Goal: Information Seeking & Learning: Check status

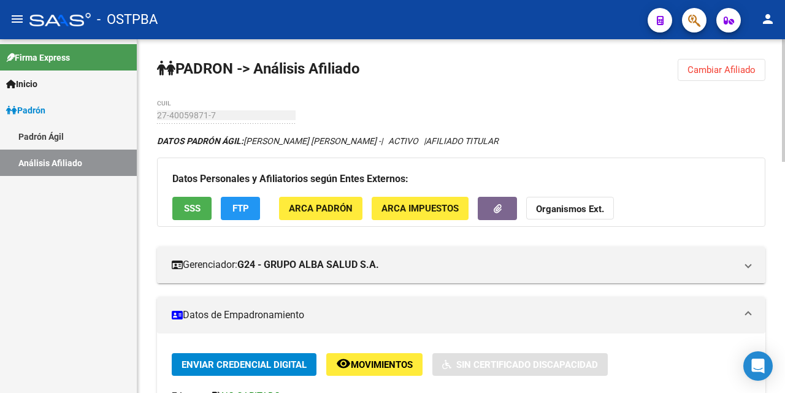
click at [719, 71] on span "Cambiar Afiliado" at bounding box center [722, 69] width 68 height 11
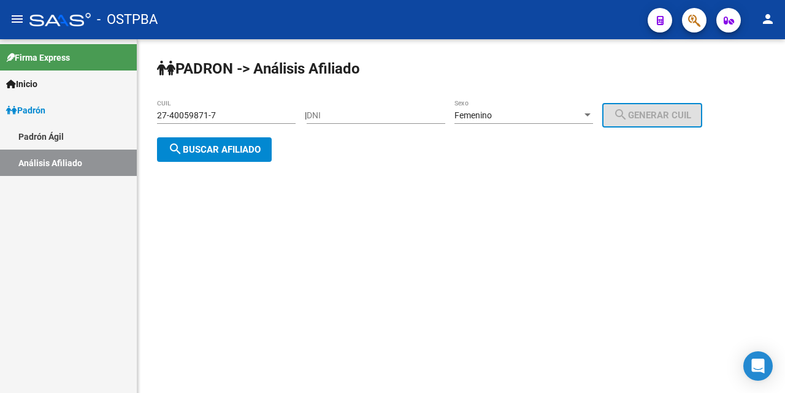
click at [281, 117] on input "27-40059871-7" at bounding box center [226, 115] width 139 height 10
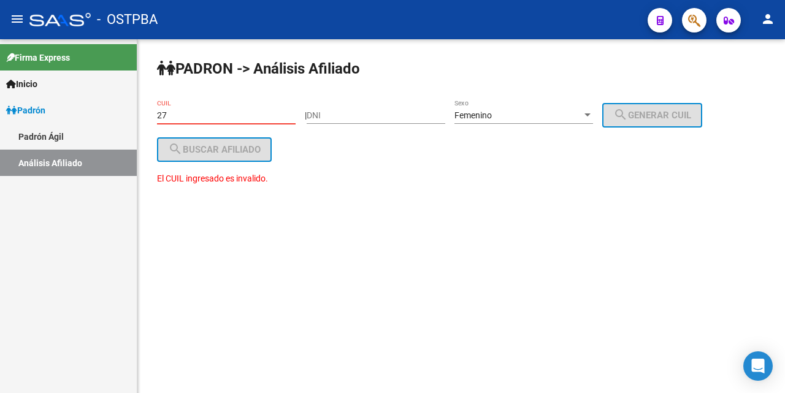
type input "2"
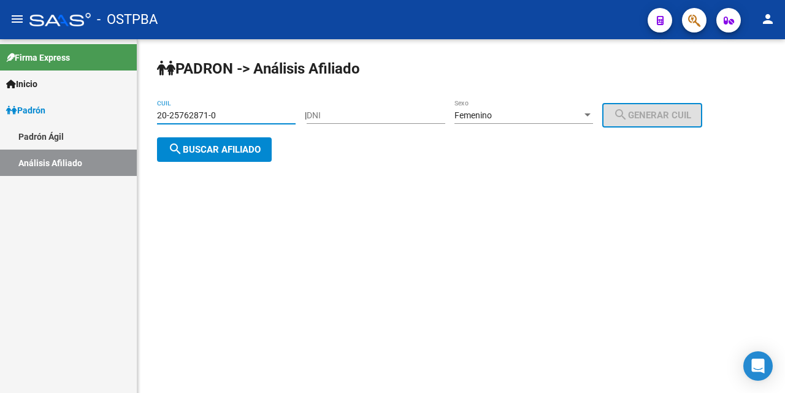
click at [591, 113] on div at bounding box center [588, 114] width 6 height 3
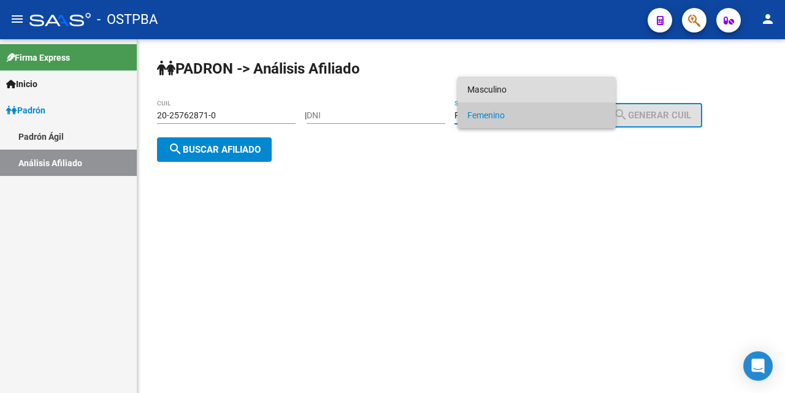
drag, startPoint x: 520, startPoint y: 89, endPoint x: 499, endPoint y: 94, distance: 21.0
click at [518, 89] on span "Masculino" at bounding box center [536, 90] width 139 height 26
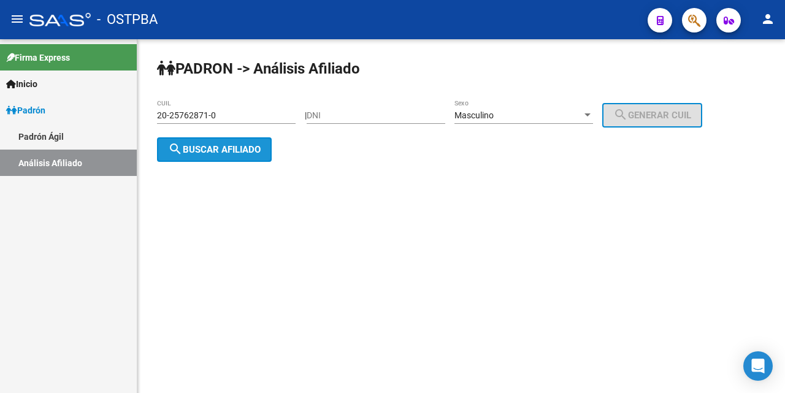
click at [218, 151] on span "search Buscar afiliado" at bounding box center [214, 149] width 93 height 11
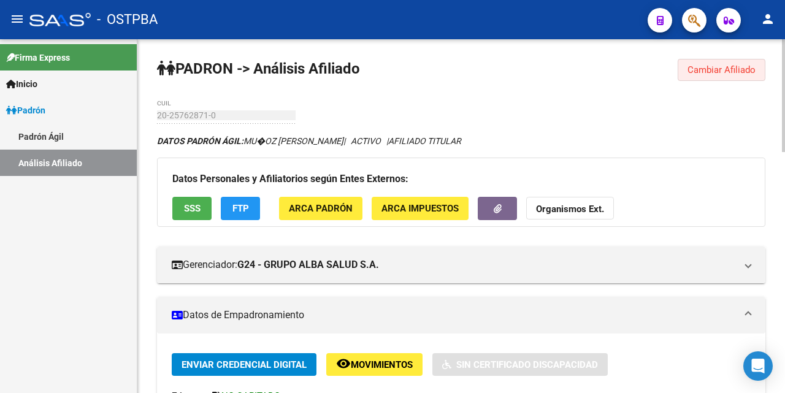
click at [702, 69] on span "Cambiar Afiliado" at bounding box center [722, 69] width 68 height 11
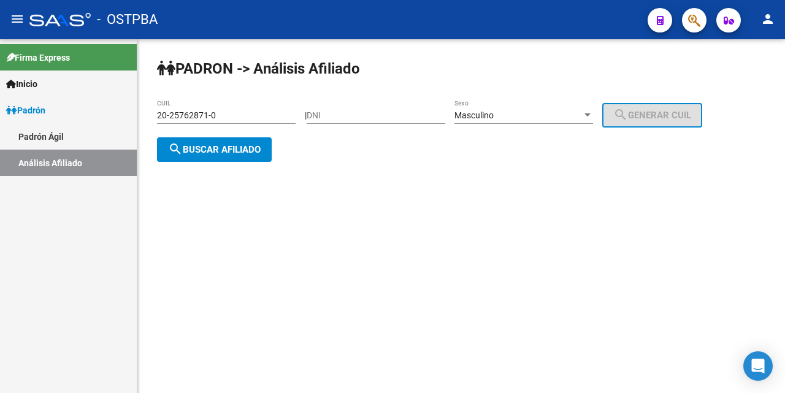
click at [290, 121] on div "20-25762871-0 CUIL" at bounding box center [226, 111] width 139 height 25
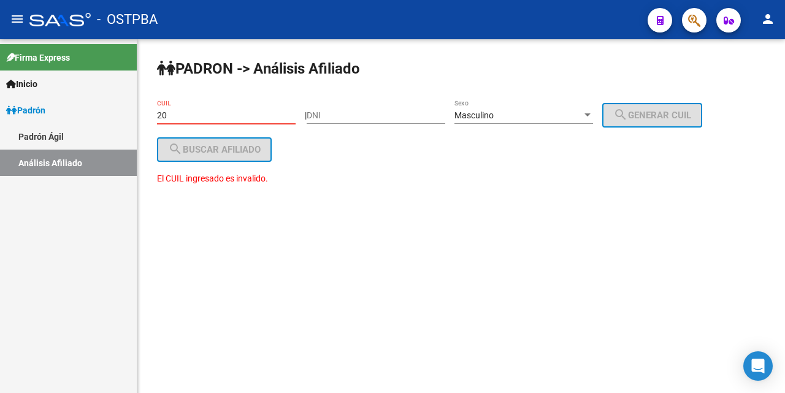
type input "2"
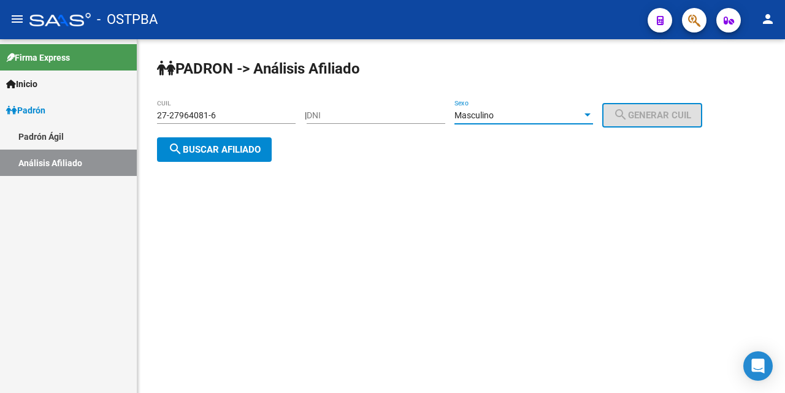
click at [593, 117] on div at bounding box center [587, 115] width 11 height 10
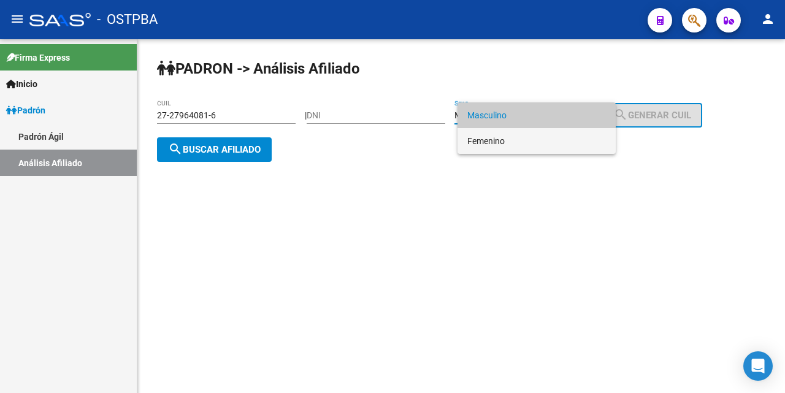
click at [529, 140] on span "Femenino" at bounding box center [536, 141] width 139 height 26
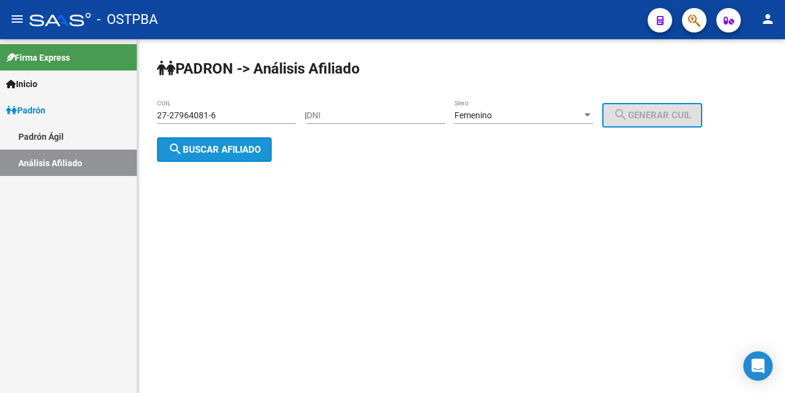
drag, startPoint x: 204, startPoint y: 156, endPoint x: 328, endPoint y: 167, distance: 125.0
click at [210, 156] on button "search Buscar afiliado" at bounding box center [214, 149] width 115 height 25
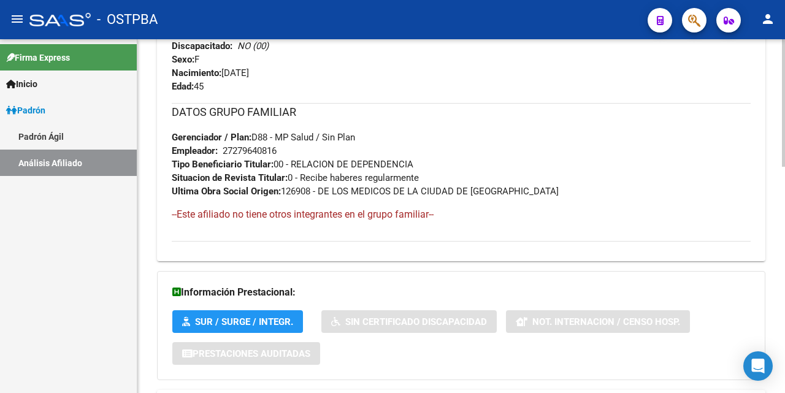
scroll to position [629, 0]
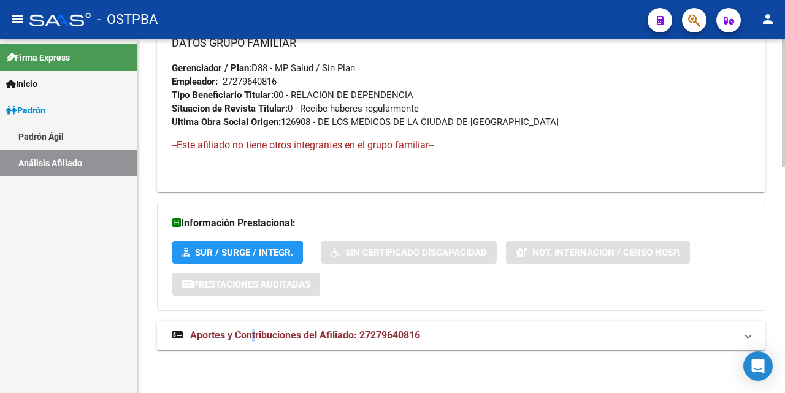
drag, startPoint x: 250, startPoint y: 334, endPoint x: 256, endPoint y: 347, distance: 14.0
click at [256, 347] on mat-expansion-panel-header "Aportes y Contribuciones del Afiliado: 27279640816" at bounding box center [461, 335] width 608 height 29
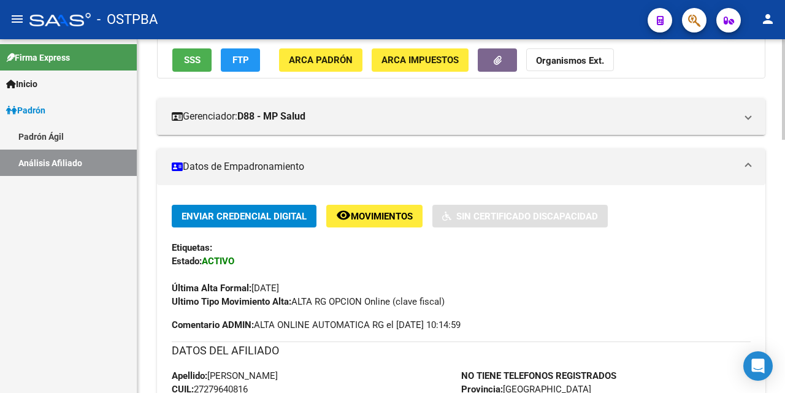
scroll to position [87, 0]
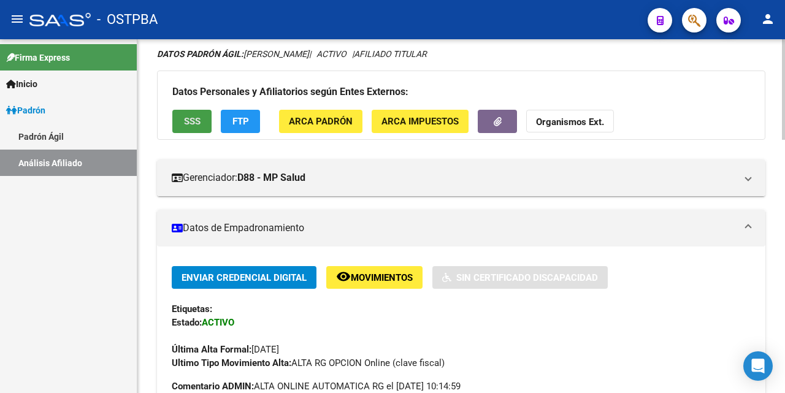
click at [189, 115] on button "SSS" at bounding box center [191, 121] width 39 height 23
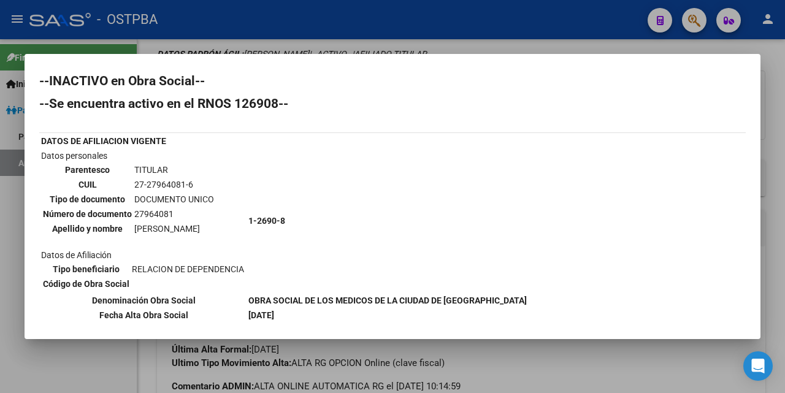
scroll to position [0, 0]
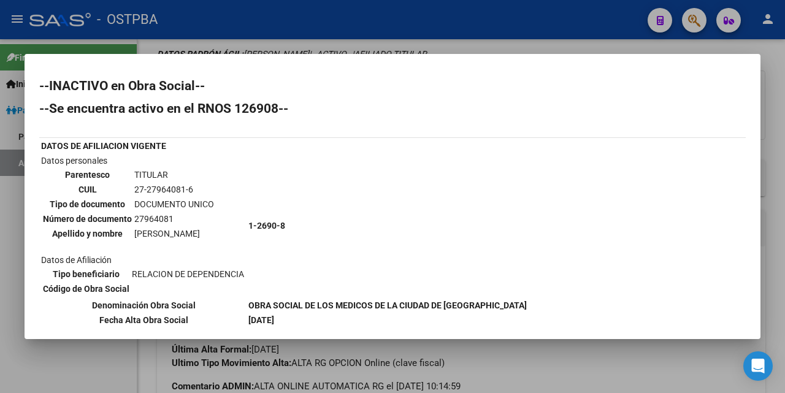
click at [509, 48] on div at bounding box center [392, 196] width 785 height 393
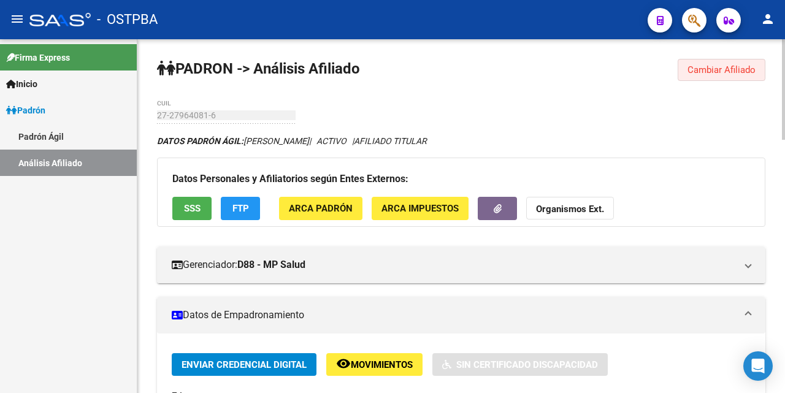
click at [713, 67] on span "Cambiar Afiliado" at bounding box center [722, 69] width 68 height 11
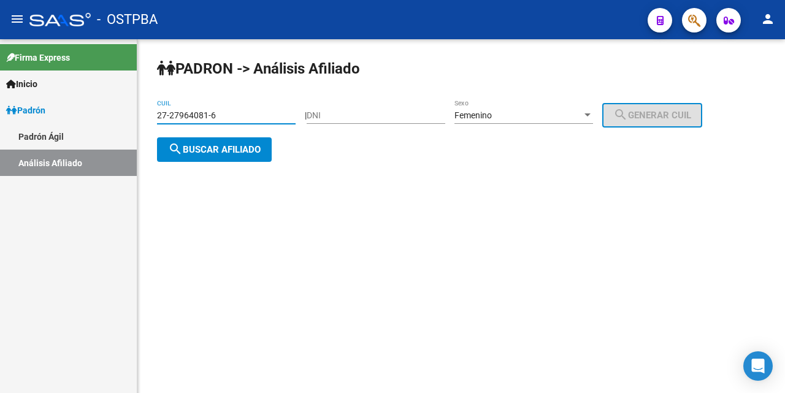
drag, startPoint x: 263, startPoint y: 118, endPoint x: 283, endPoint y: 113, distance: 21.0
click at [269, 114] on input "27-27964081-6" at bounding box center [226, 115] width 139 height 10
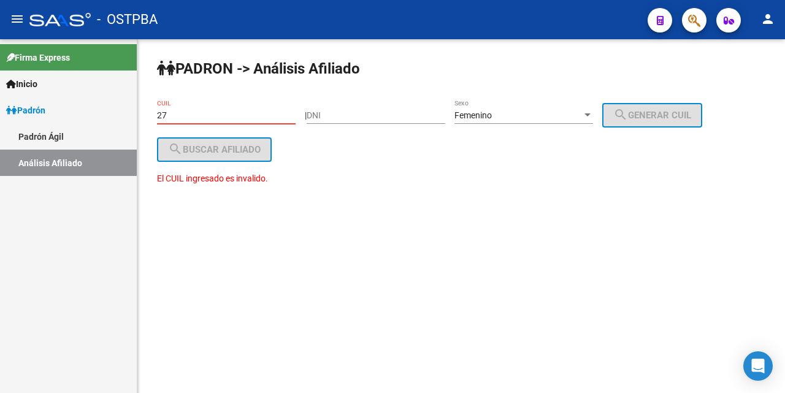
type input "2"
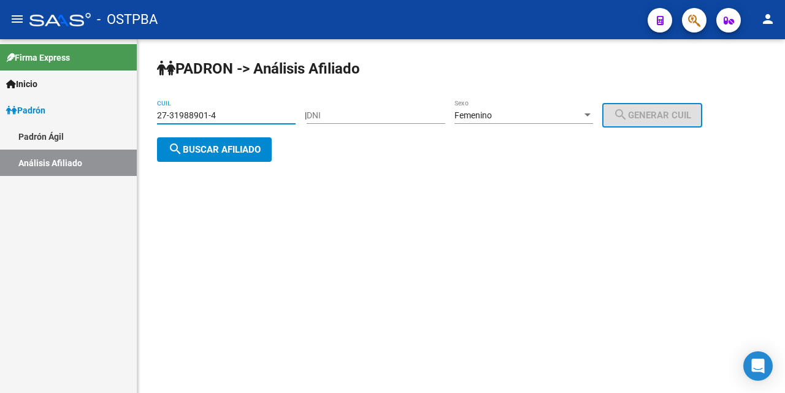
drag, startPoint x: 239, startPoint y: 148, endPoint x: 260, endPoint y: 164, distance: 25.9
click at [239, 151] on span "search Buscar afiliado" at bounding box center [214, 149] width 93 height 11
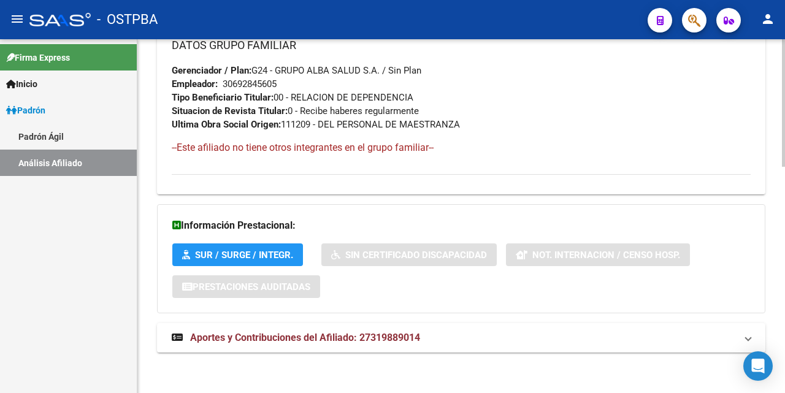
scroll to position [629, 0]
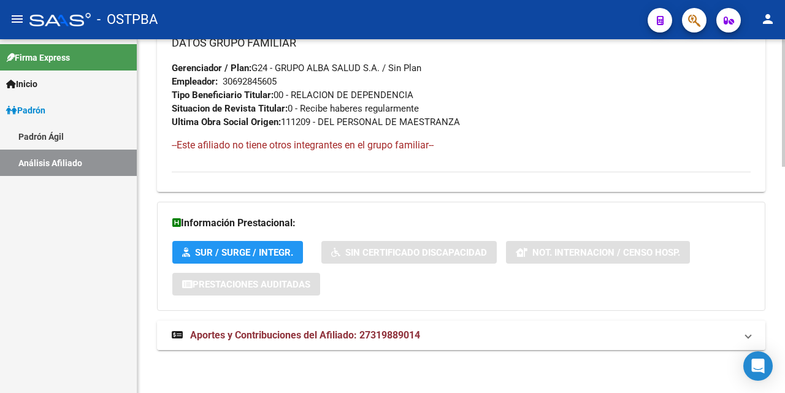
click at [342, 336] on span "Aportes y Contribuciones del Afiliado: 27319889014" at bounding box center [305, 335] width 230 height 12
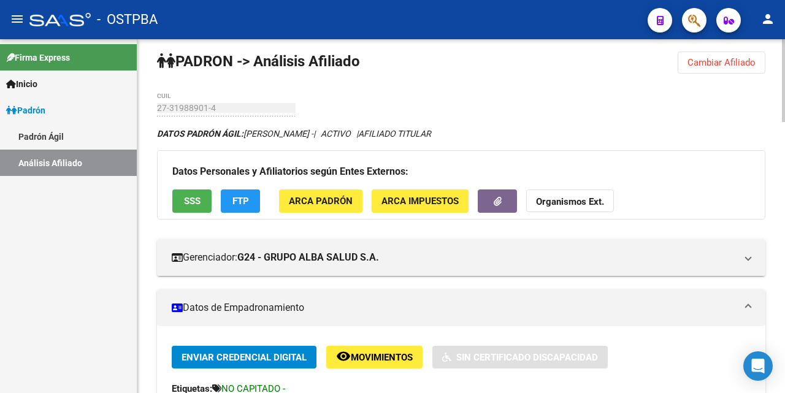
scroll to position [0, 0]
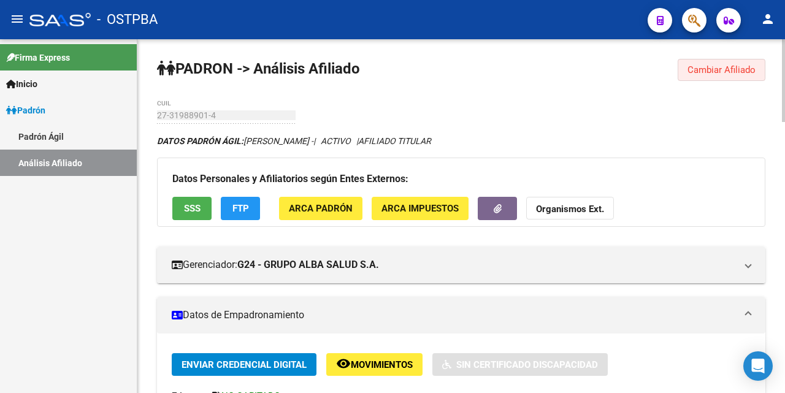
click at [716, 72] on span "Cambiar Afiliado" at bounding box center [722, 69] width 68 height 11
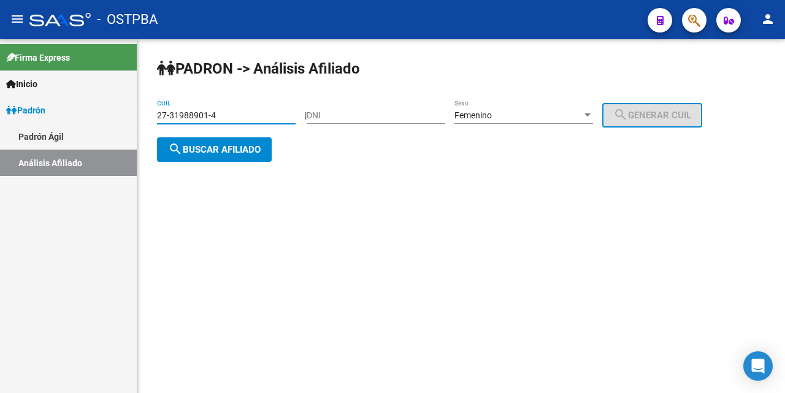
click at [280, 112] on input "27-31988901-4" at bounding box center [226, 115] width 139 height 10
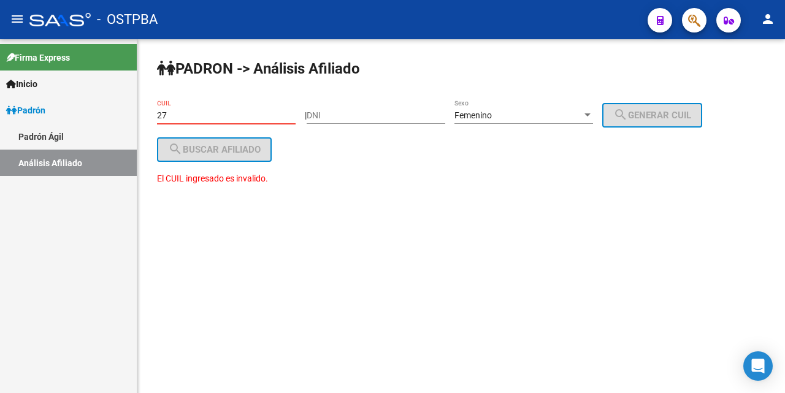
type input "2"
drag, startPoint x: 326, startPoint y: 113, endPoint x: 331, endPoint y: 125, distance: 13.5
click at [330, 123] on div "DNI" at bounding box center [376, 111] width 139 height 25
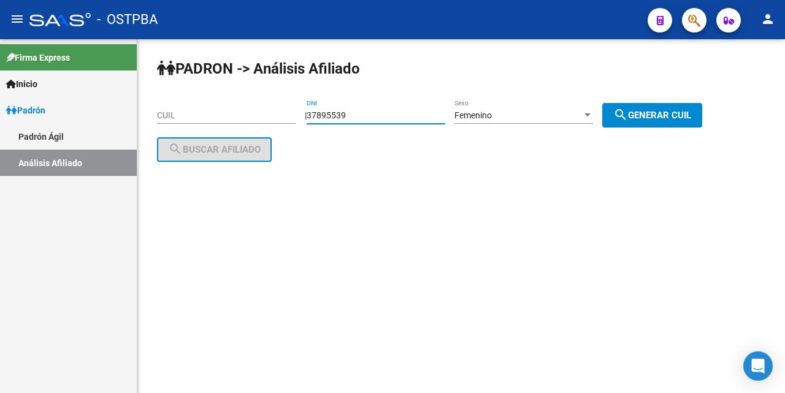
type input "37895539"
click at [591, 115] on div at bounding box center [588, 114] width 6 height 3
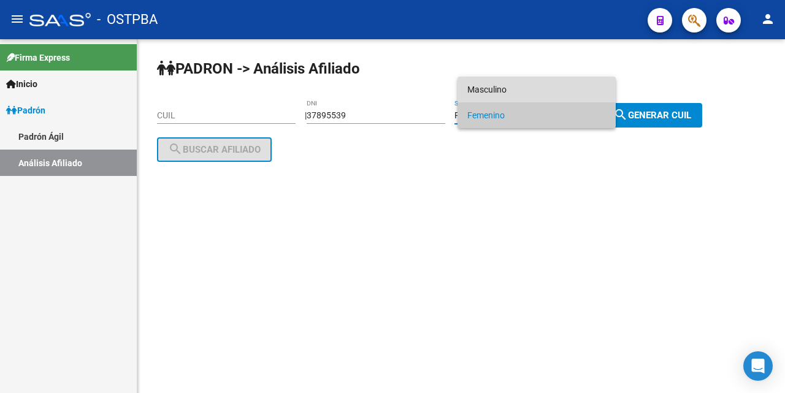
drag, startPoint x: 497, startPoint y: 85, endPoint x: 531, endPoint y: 94, distance: 35.6
click at [501, 91] on span "Masculino" at bounding box center [536, 90] width 139 height 26
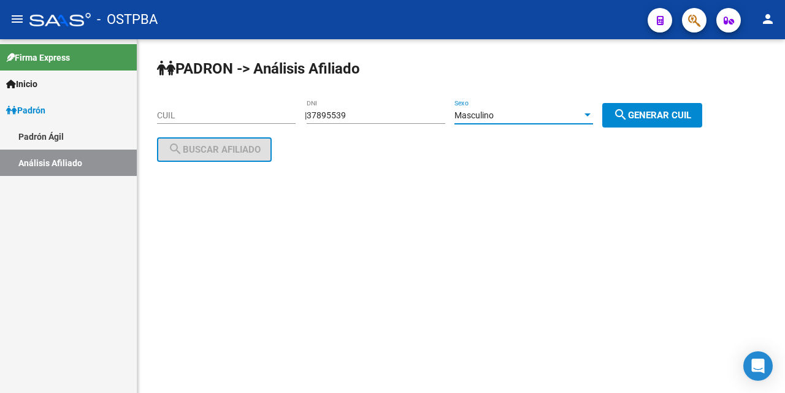
click at [628, 113] on mat-icon "search" at bounding box center [620, 114] width 15 height 15
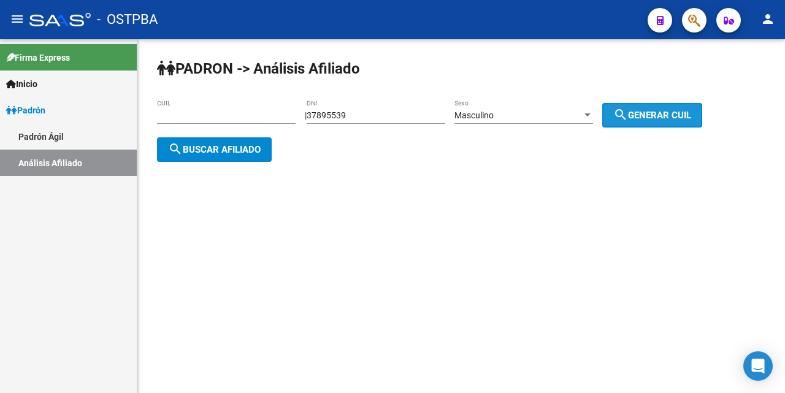
type input "20-37895539-5"
click at [215, 152] on span "search Buscar afiliado" at bounding box center [214, 149] width 93 height 11
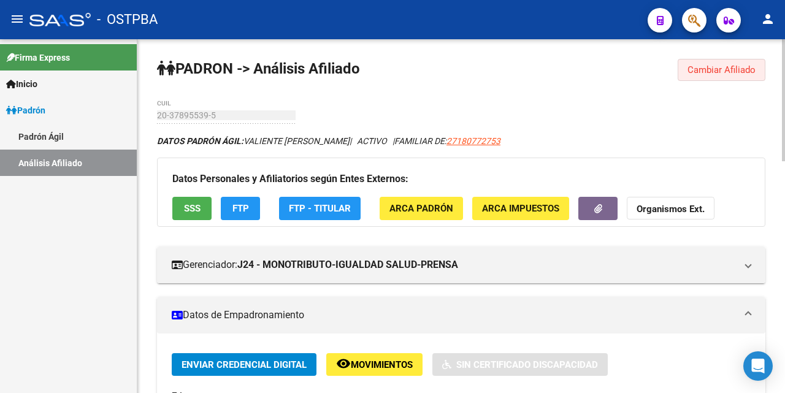
click at [707, 72] on span "Cambiar Afiliado" at bounding box center [722, 69] width 68 height 11
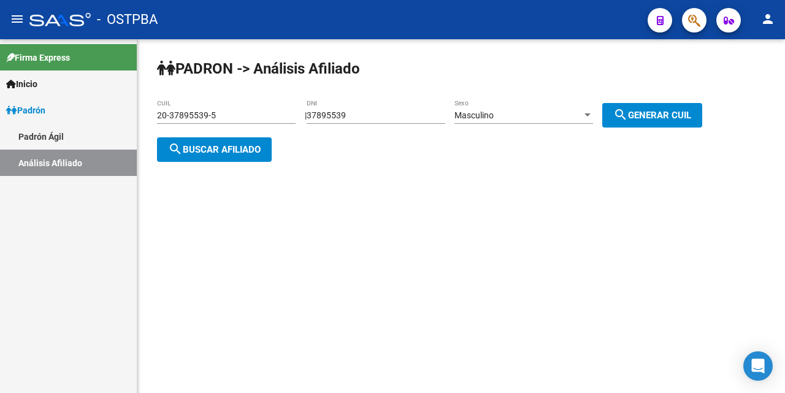
click at [397, 118] on input "37895539" at bounding box center [376, 115] width 139 height 10
type input "3"
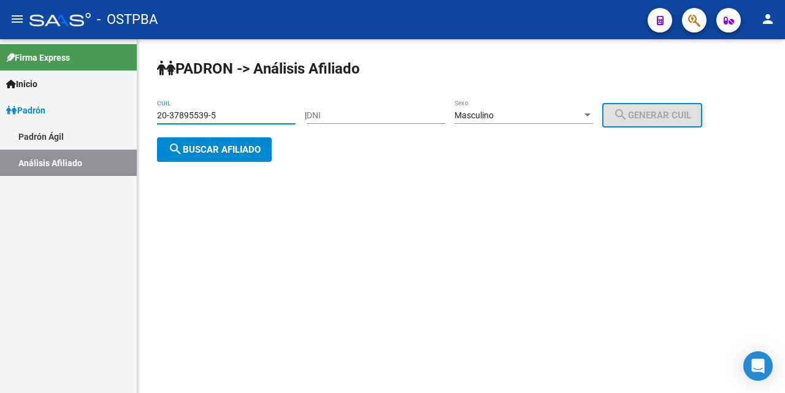
drag, startPoint x: 231, startPoint y: 117, endPoint x: 215, endPoint y: 105, distance: 19.4
click at [228, 113] on input "20-37895539-5" at bounding box center [226, 115] width 139 height 10
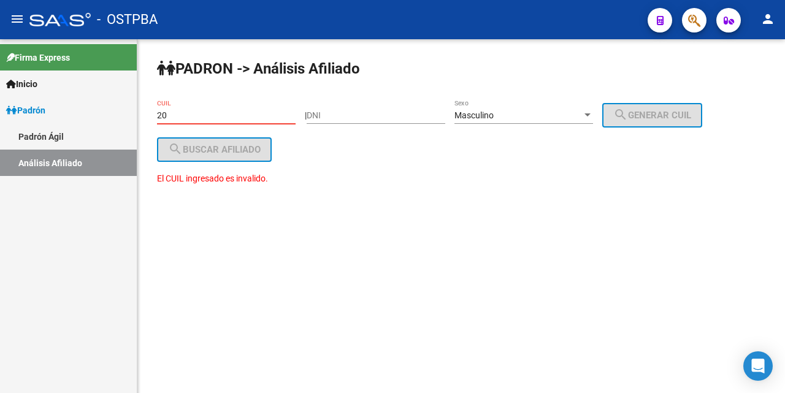
type input "2"
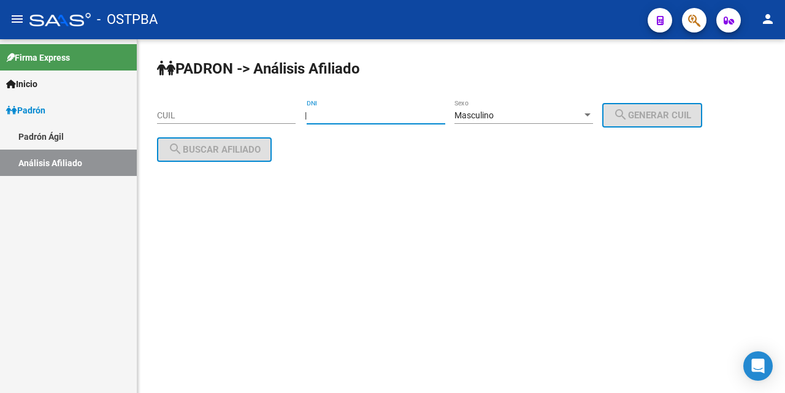
click at [329, 115] on input "DNI" at bounding box center [376, 115] width 139 height 10
type input "12094489"
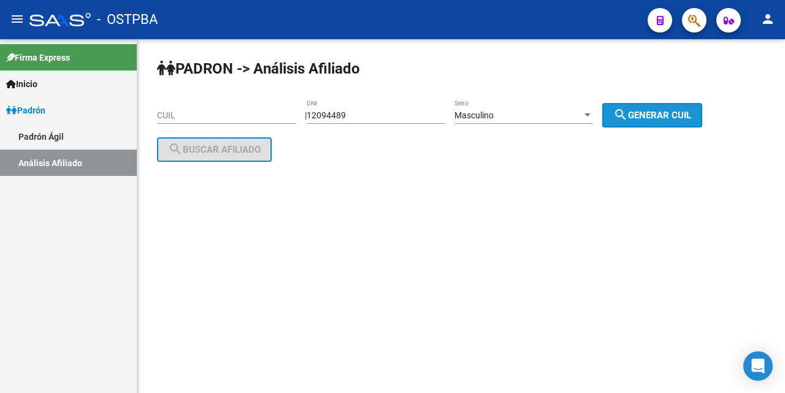
click at [666, 110] on span "search Generar CUIL" at bounding box center [652, 115] width 78 height 11
type input "20-12094489-5"
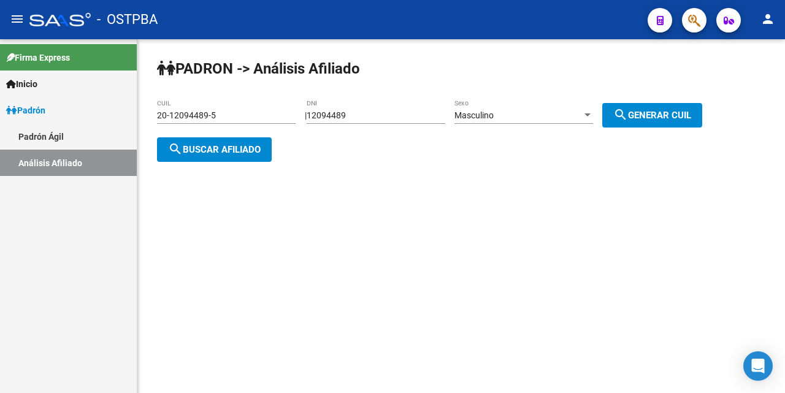
click at [208, 144] on span "search Buscar afiliado" at bounding box center [214, 149] width 93 height 11
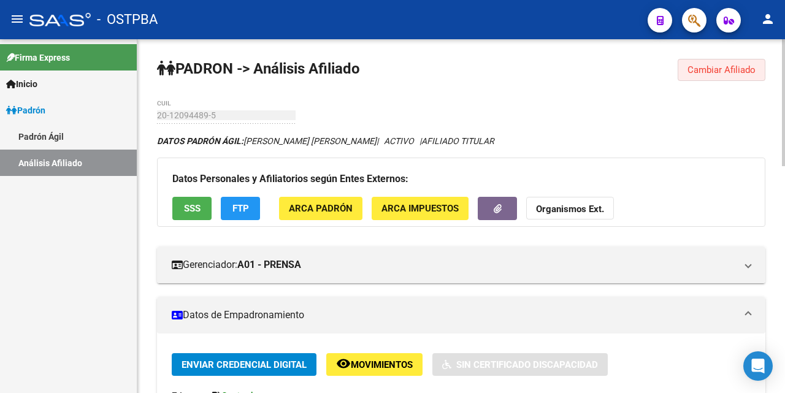
click at [729, 68] on span "Cambiar Afiliado" at bounding box center [722, 69] width 68 height 11
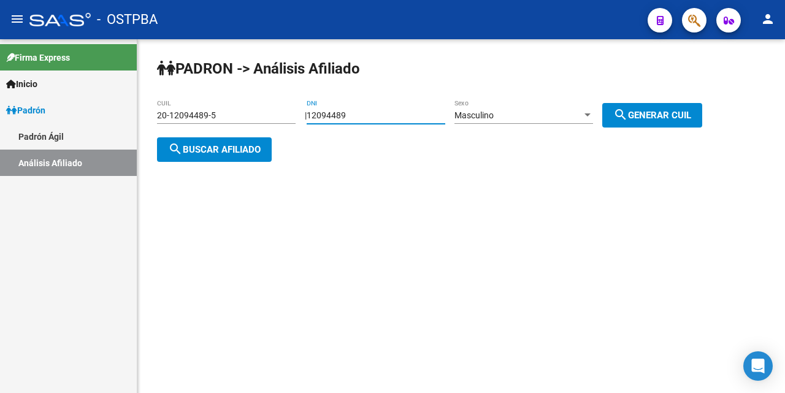
drag, startPoint x: 380, startPoint y: 115, endPoint x: 273, endPoint y: 115, distance: 106.7
click at [273, 115] on app-analisis-afiliado "PADRON -> Análisis Afiliado 20-12094489-5 CUIL | 12094489 DNI Masculino Sexo se…" at bounding box center [434, 132] width 554 height 44
type input "33805847"
click at [593, 113] on div at bounding box center [587, 115] width 11 height 10
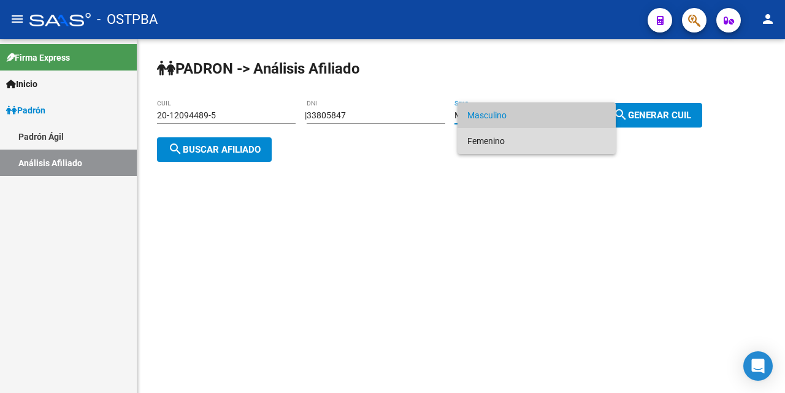
click at [501, 142] on span "Femenino" at bounding box center [536, 141] width 139 height 26
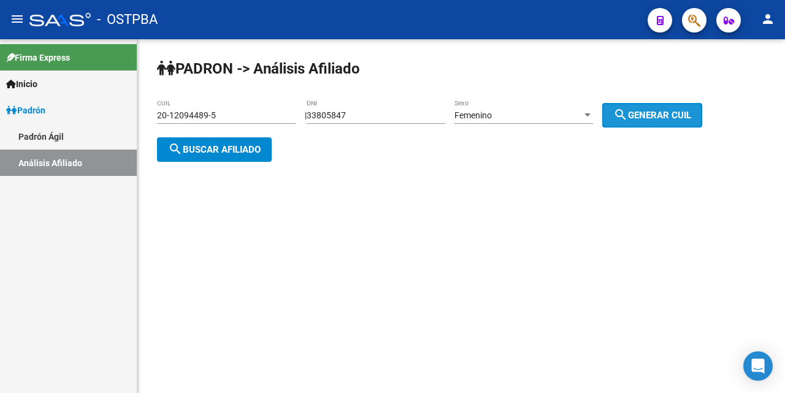
click at [688, 118] on span "search Generar CUIL" at bounding box center [652, 115] width 78 height 11
type input "27-33805847-6"
click at [209, 142] on button "search Buscar afiliado" at bounding box center [214, 149] width 115 height 25
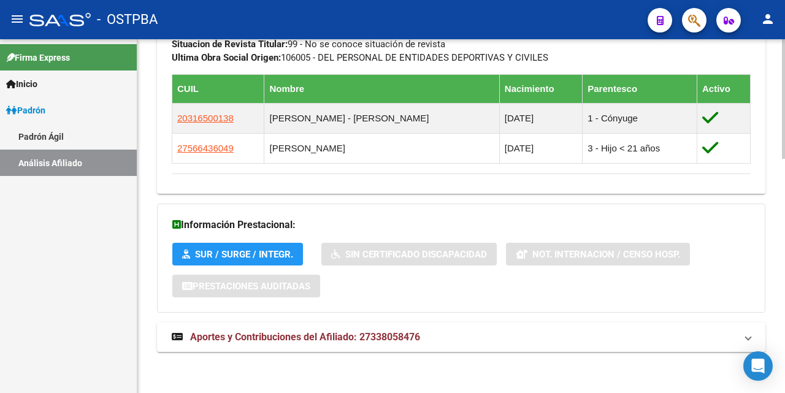
scroll to position [695, 0]
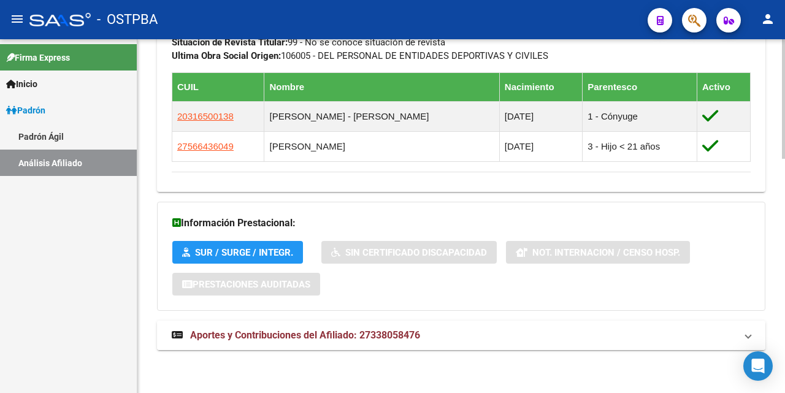
click at [281, 338] on span "Aportes y Contribuciones del Afiliado: 27338058476" at bounding box center [305, 335] width 230 height 12
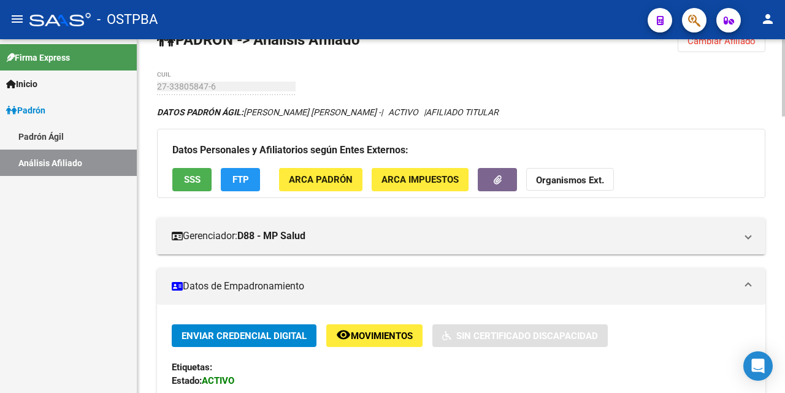
scroll to position [0, 0]
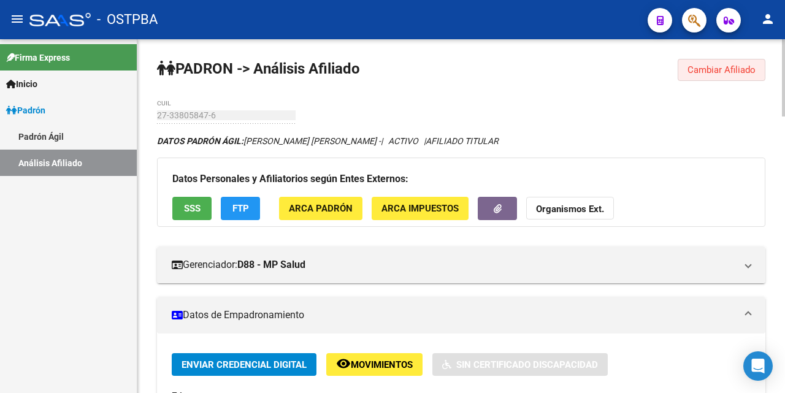
click at [696, 69] on span "Cambiar Afiliado" at bounding box center [722, 69] width 68 height 11
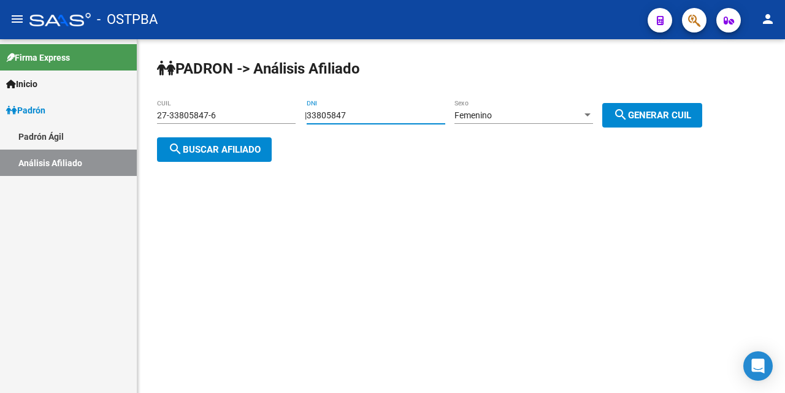
click at [390, 117] on input "33805847" at bounding box center [376, 115] width 139 height 10
type input "3"
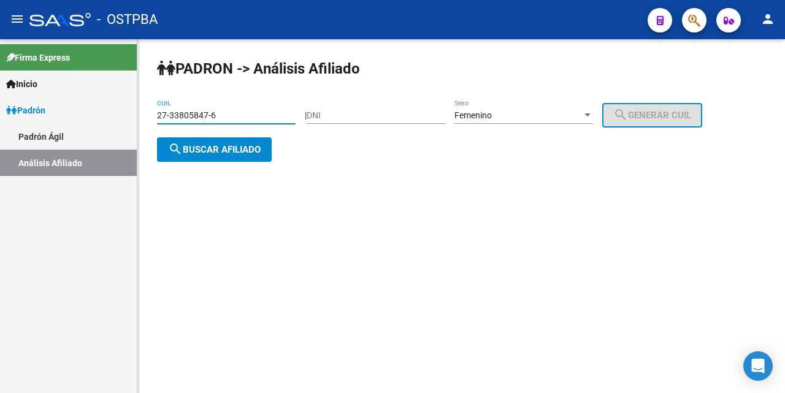
drag, startPoint x: 228, startPoint y: 116, endPoint x: 244, endPoint y: 101, distance: 22.2
click at [234, 115] on input "27-33805847-6" at bounding box center [226, 115] width 139 height 10
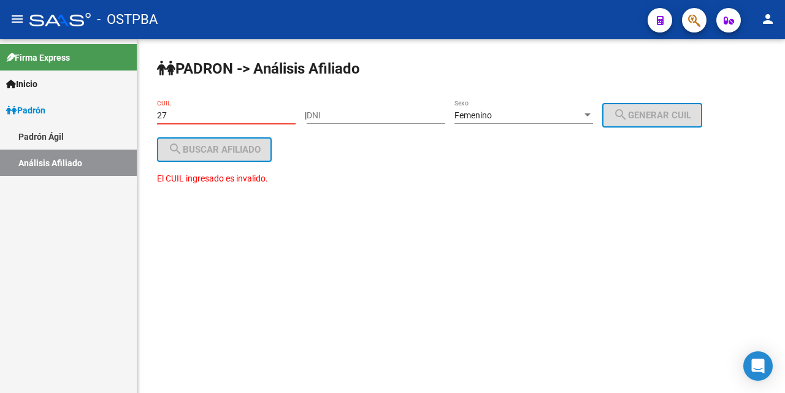
type input "2"
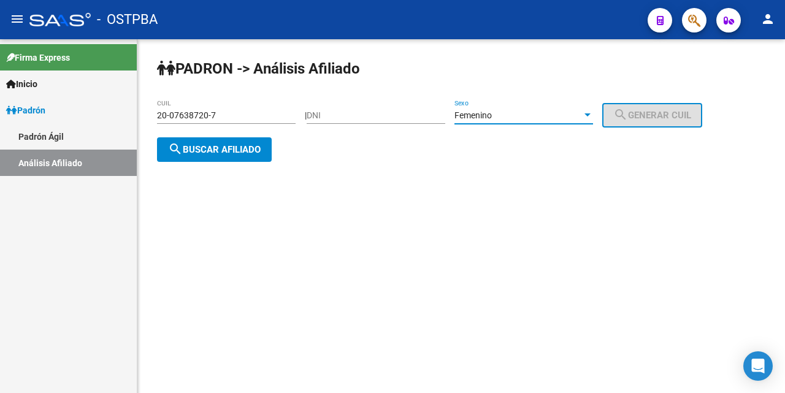
click at [593, 112] on div at bounding box center [587, 115] width 11 height 10
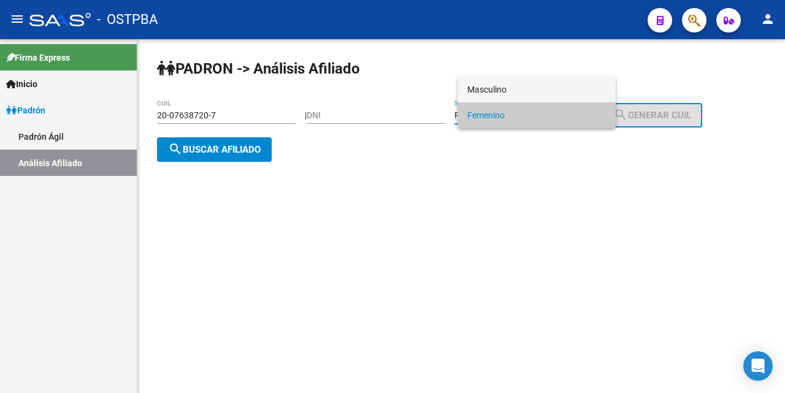
click at [547, 93] on span "Masculino" at bounding box center [536, 90] width 139 height 26
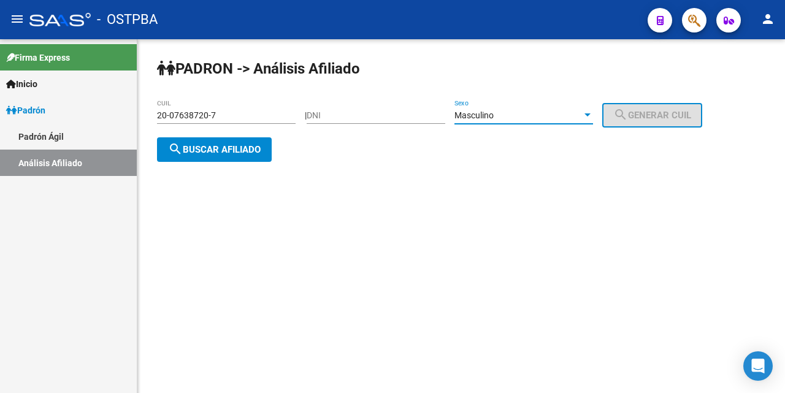
click at [244, 155] on button "search Buscar afiliado" at bounding box center [214, 149] width 115 height 25
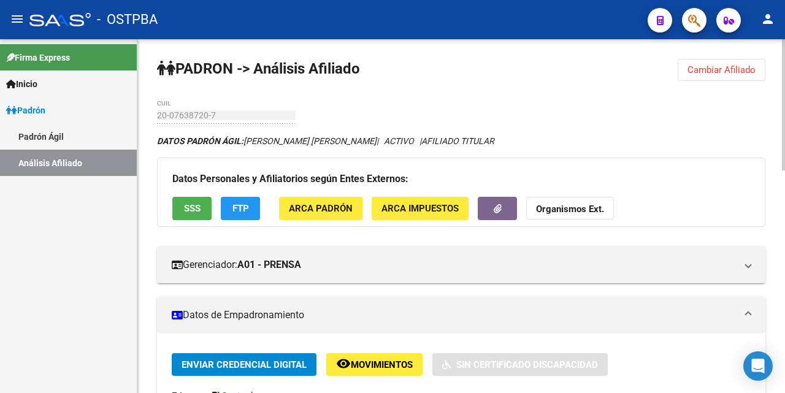
click at [708, 64] on span "Cambiar Afiliado" at bounding box center [722, 69] width 68 height 11
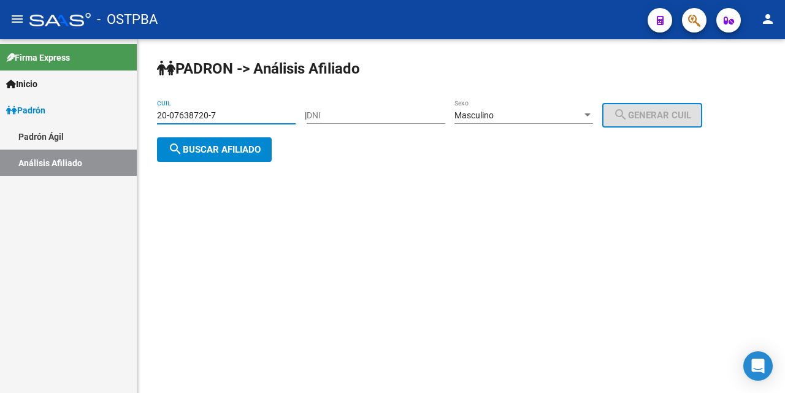
click at [264, 116] on input "20-07638720-7" at bounding box center [226, 115] width 139 height 10
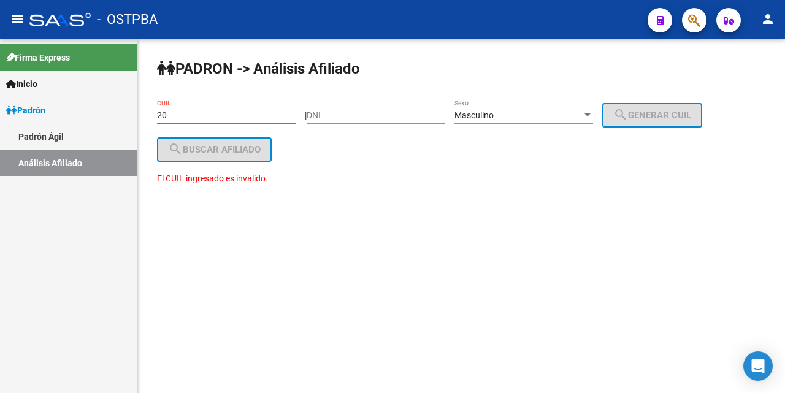
type input "2"
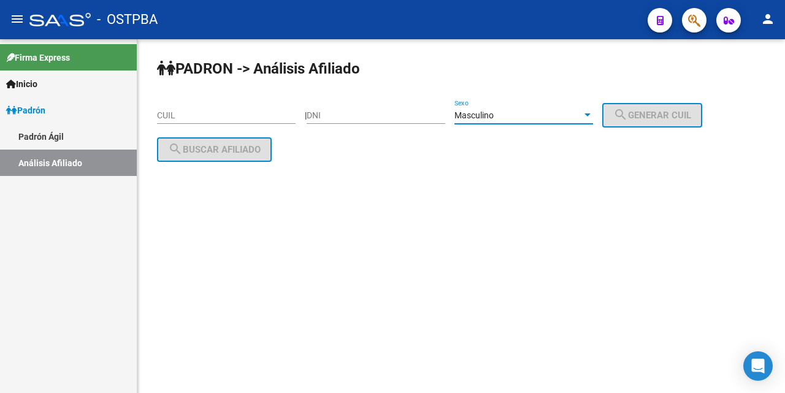
click at [593, 117] on div at bounding box center [587, 115] width 11 height 10
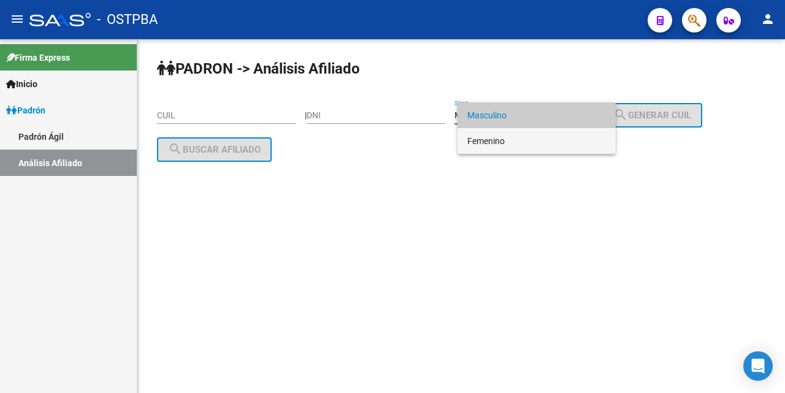
click at [539, 139] on span "Femenino" at bounding box center [536, 141] width 139 height 26
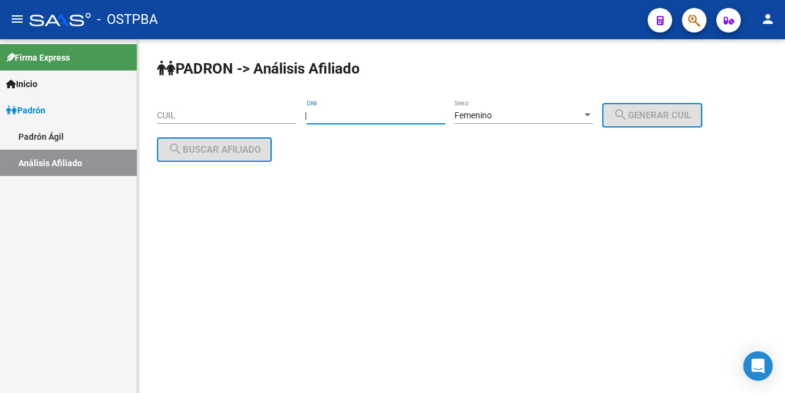
click at [327, 117] on input "DNI" at bounding box center [376, 115] width 139 height 10
type input "6430787"
click at [693, 110] on button "search Generar CUIL" at bounding box center [652, 115] width 100 height 25
type input "27-06430787-3"
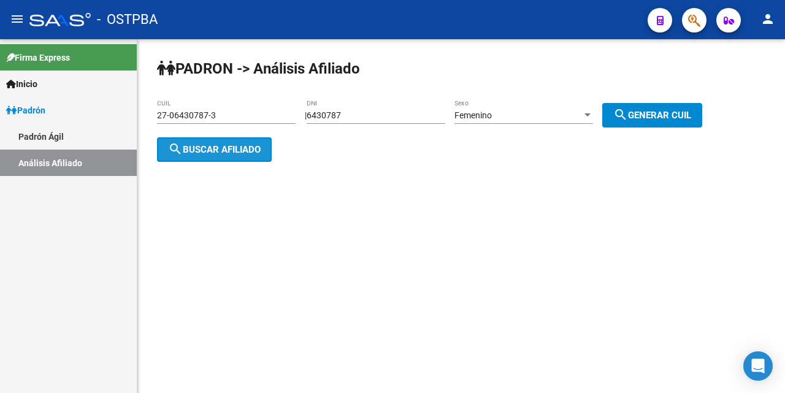
click at [251, 152] on span "search Buscar afiliado" at bounding box center [214, 149] width 93 height 11
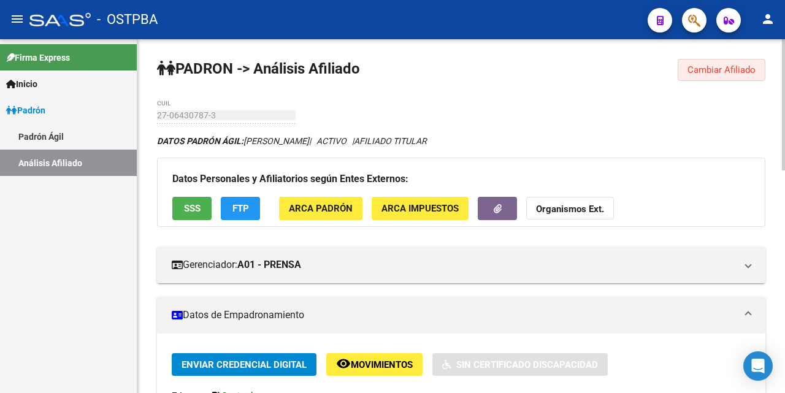
click at [697, 72] on span "Cambiar Afiliado" at bounding box center [722, 69] width 68 height 11
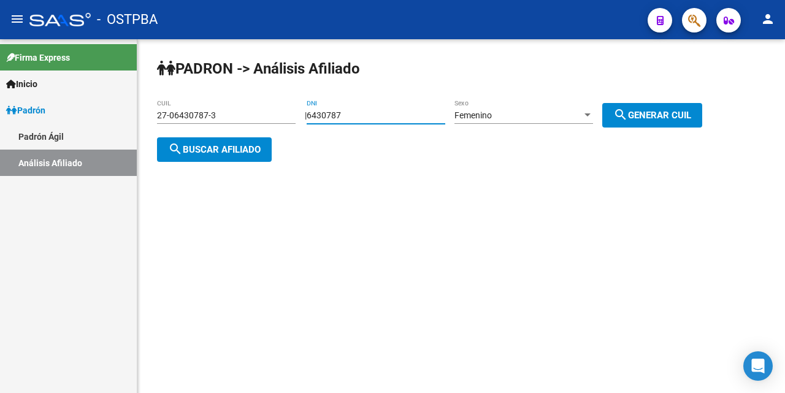
drag, startPoint x: 389, startPoint y: 119, endPoint x: 391, endPoint y: 112, distance: 6.9
click at [389, 117] on input "6430787" at bounding box center [376, 115] width 139 height 10
type input "6"
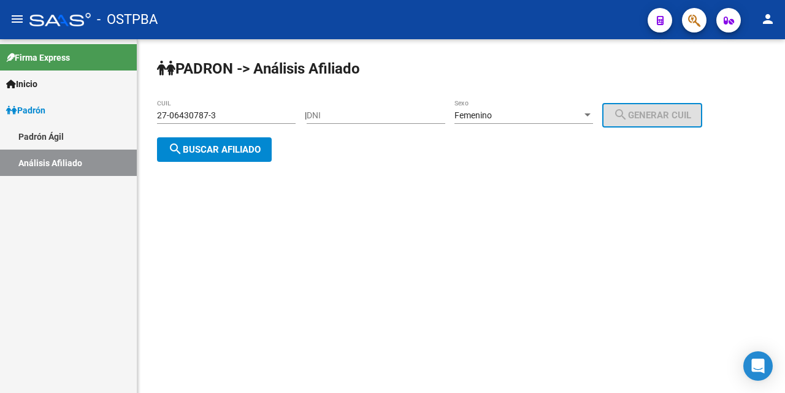
drag, startPoint x: 244, startPoint y: 98, endPoint x: 244, endPoint y: 109, distance: 10.4
click at [244, 100] on div "PADRON -> Análisis Afiliado 27-06430787-3 CUIL | DNI Femenino Sexo search Gener…" at bounding box center [461, 120] width 648 height 162
click at [244, 109] on div "27-06430787-3 CUIL" at bounding box center [226, 111] width 139 height 25
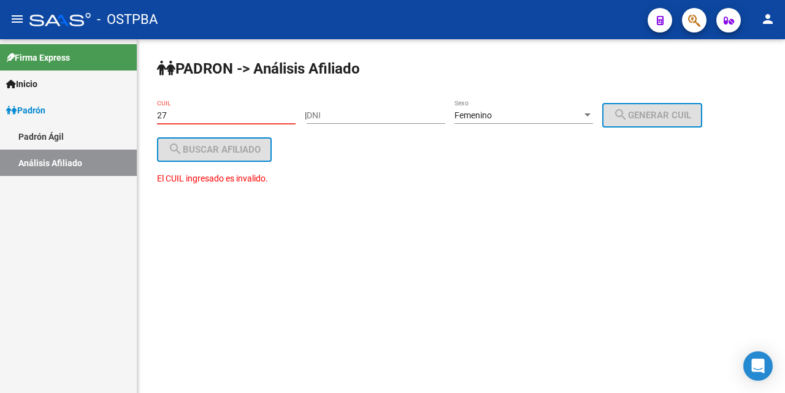
type input "2"
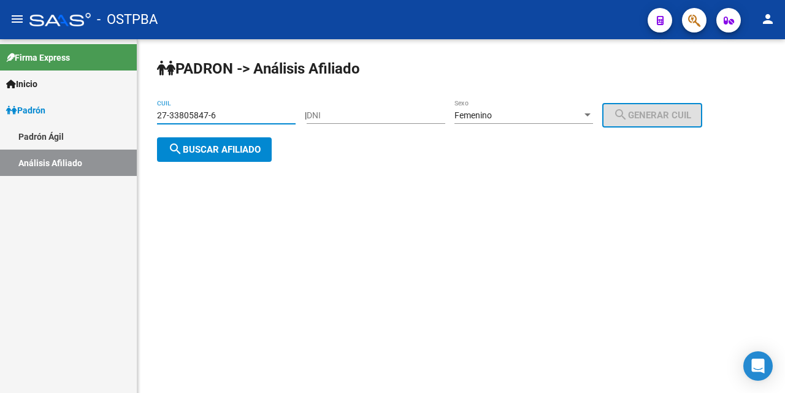
type input "27-33805847-6"
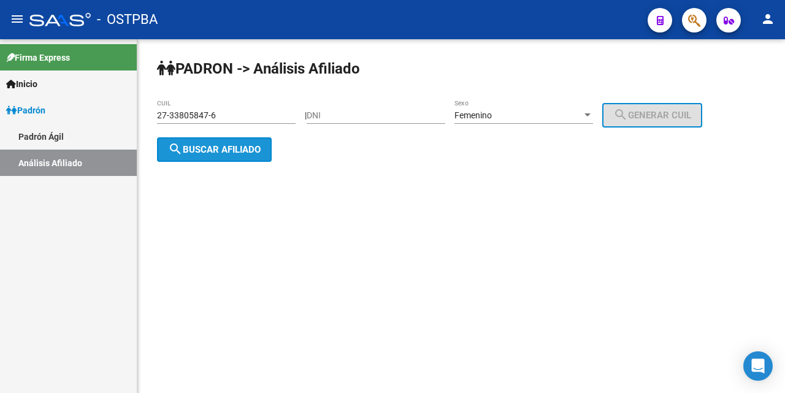
click at [239, 142] on button "search Buscar afiliado" at bounding box center [214, 149] width 115 height 25
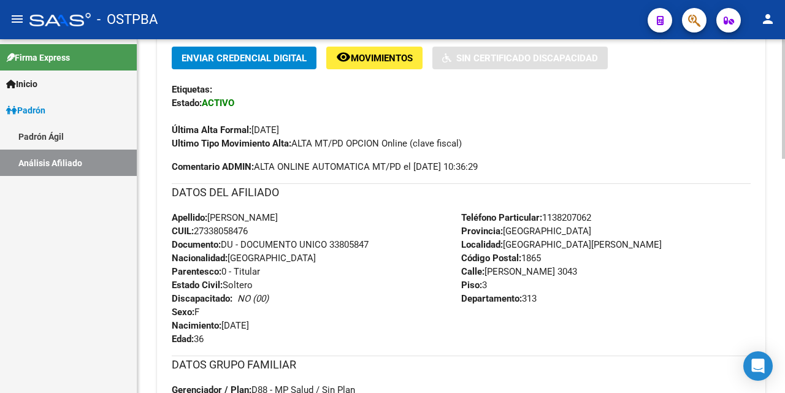
scroll to position [245, 0]
